Goal: Browse casually: Explore the website without a specific task or goal

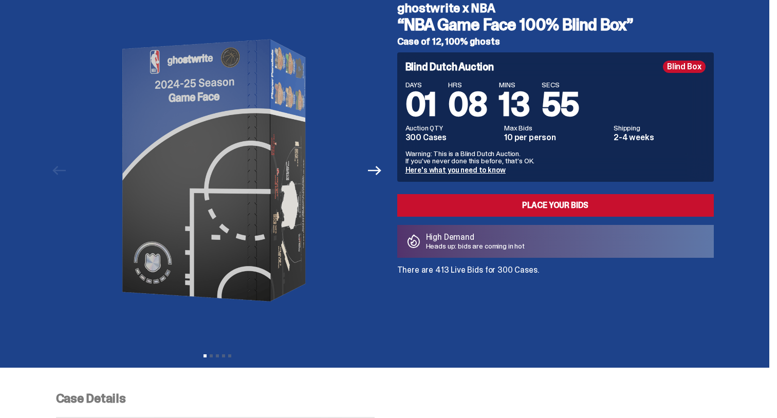
scroll to position [26, 0]
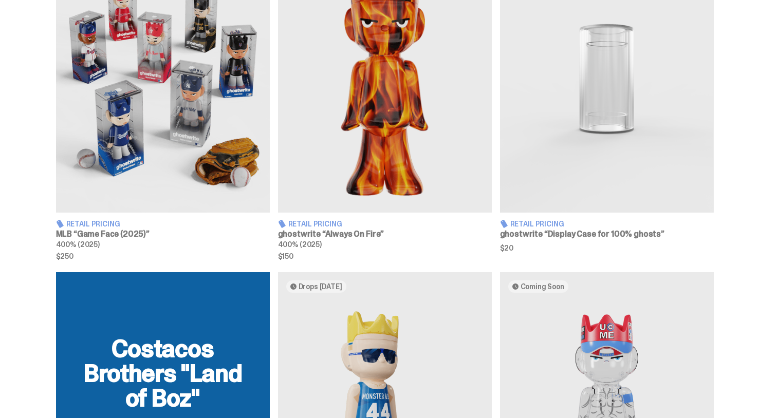
scroll to position [687, 0]
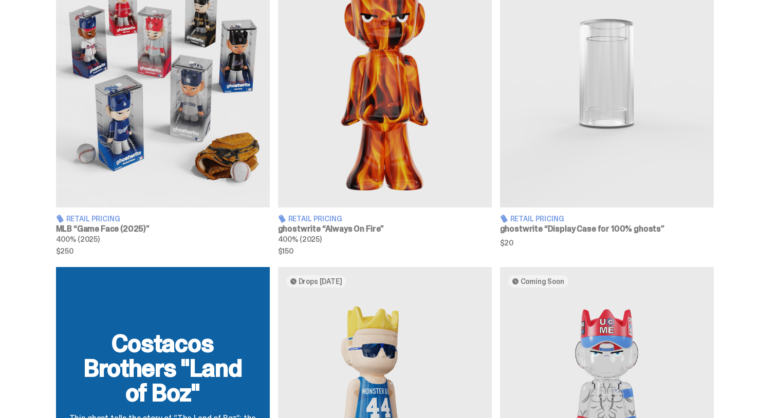
click at [129, 208] on img at bounding box center [163, 73] width 214 height 267
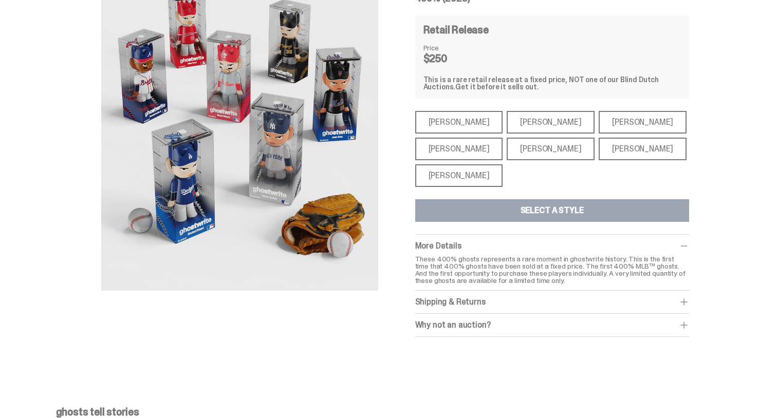
scroll to position [96, 0]
